Goal: Task Accomplishment & Management: Manage account settings

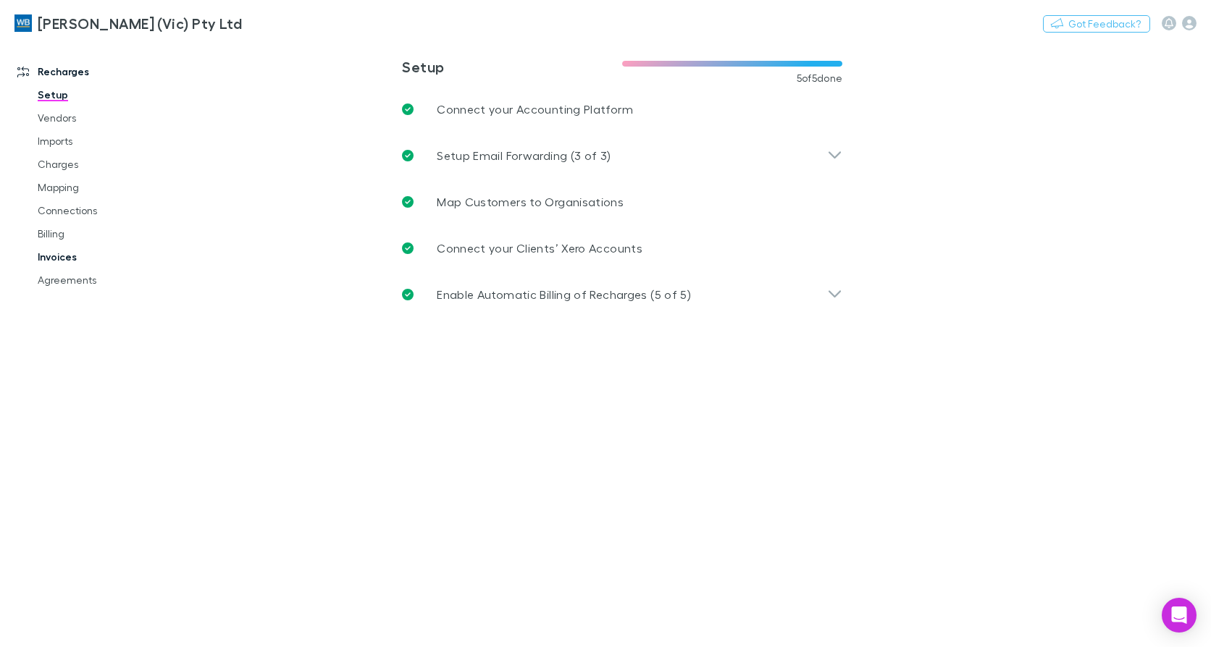
click at [59, 249] on link "Invoices" at bounding box center [107, 257] width 169 height 23
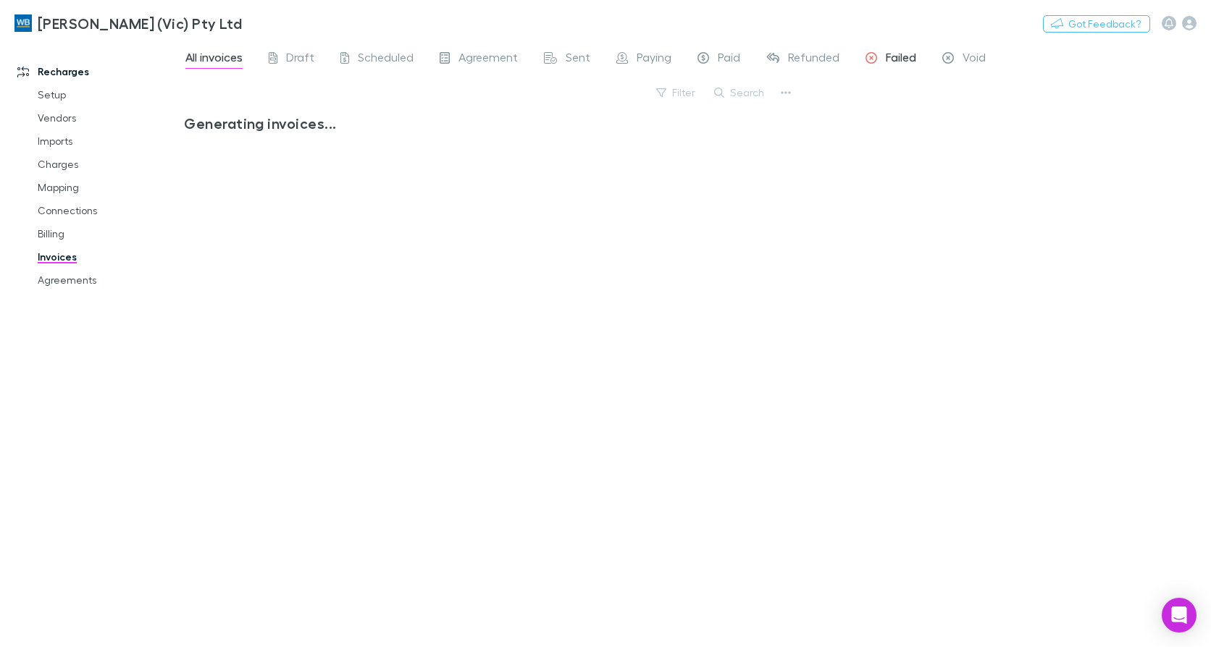
click at [893, 60] on span "Failed" at bounding box center [901, 59] width 30 height 19
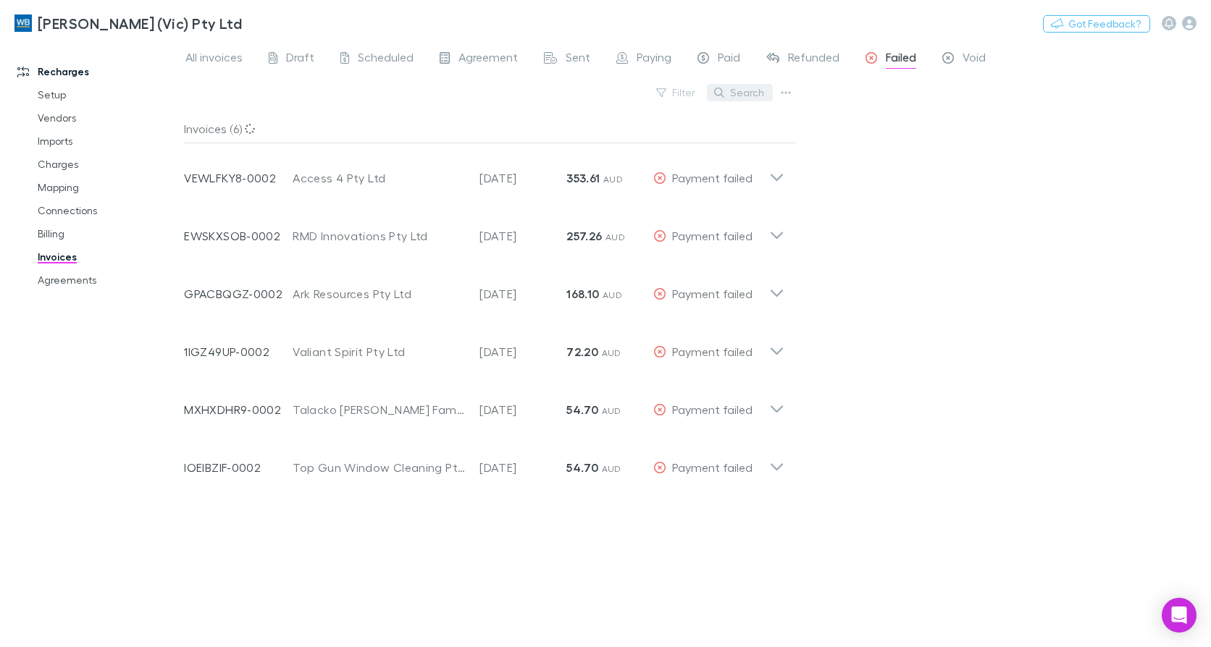
click at [738, 95] on button "Search" at bounding box center [740, 92] width 66 height 17
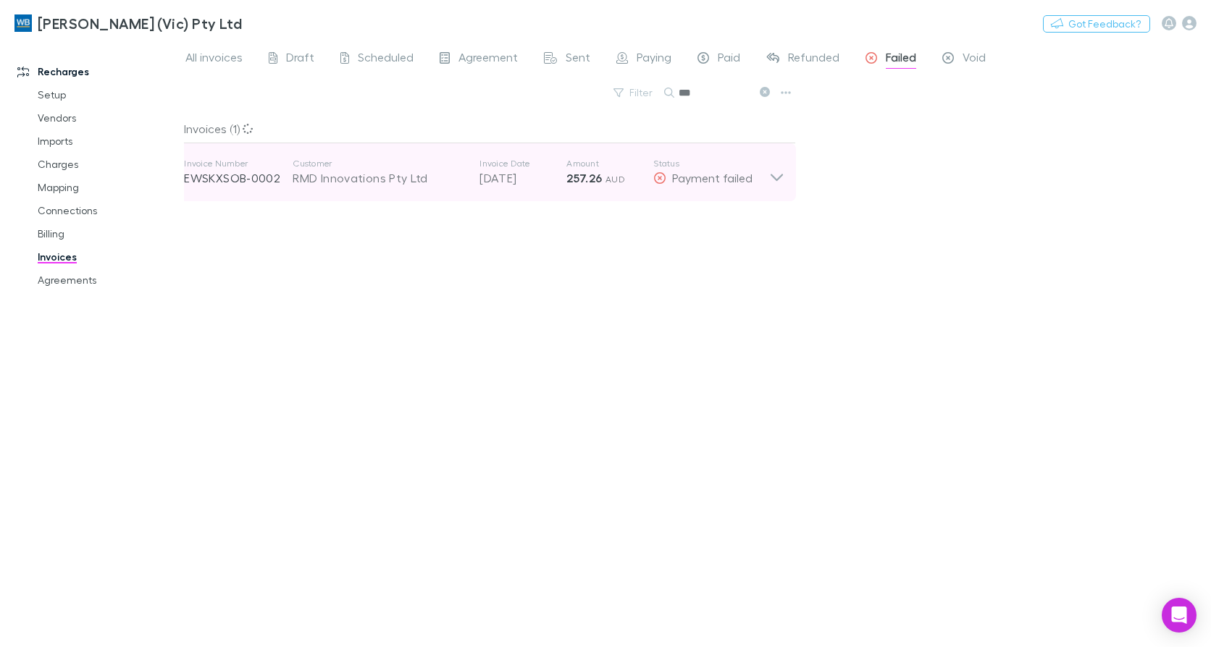
type input "***"
click at [781, 174] on icon at bounding box center [776, 172] width 15 height 29
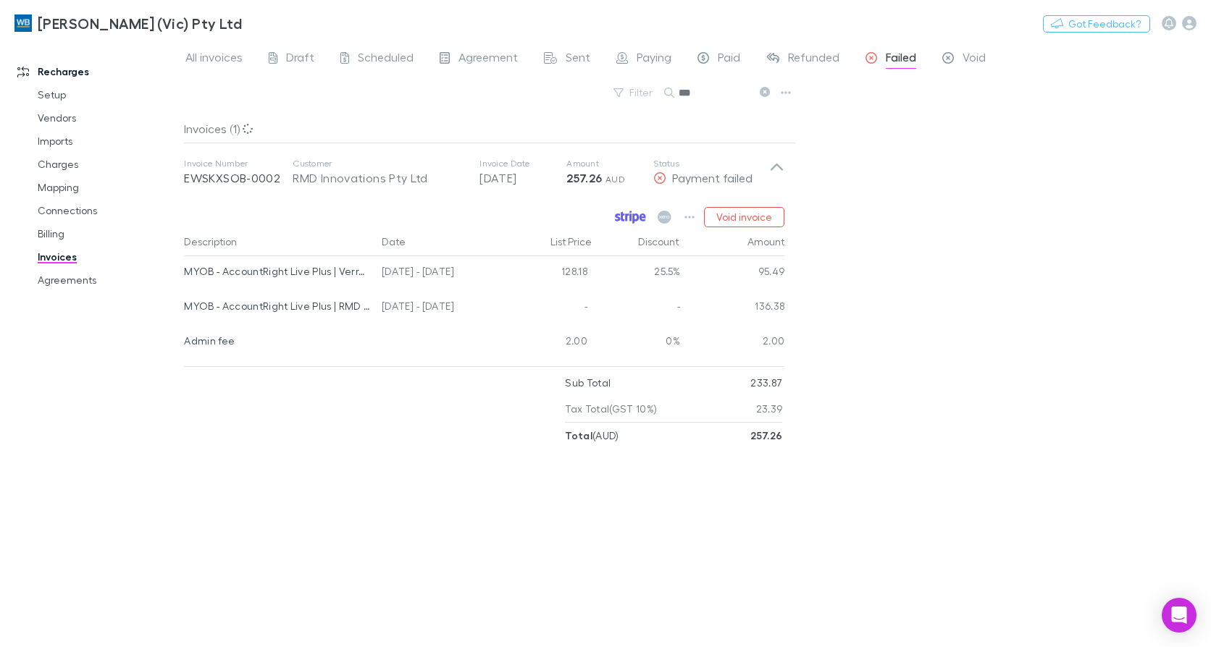
click at [630, 210] on link at bounding box center [630, 217] width 38 height 20
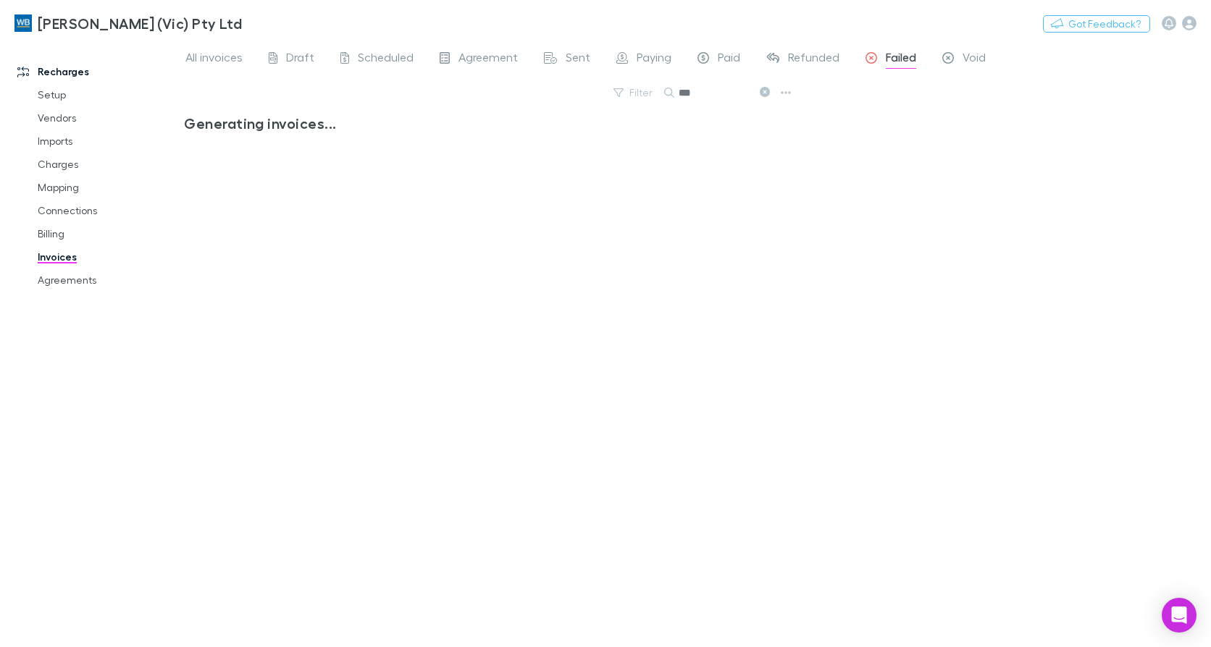
click at [766, 93] on icon at bounding box center [765, 92] width 10 height 10
